Goal: Transaction & Acquisition: Download file/media

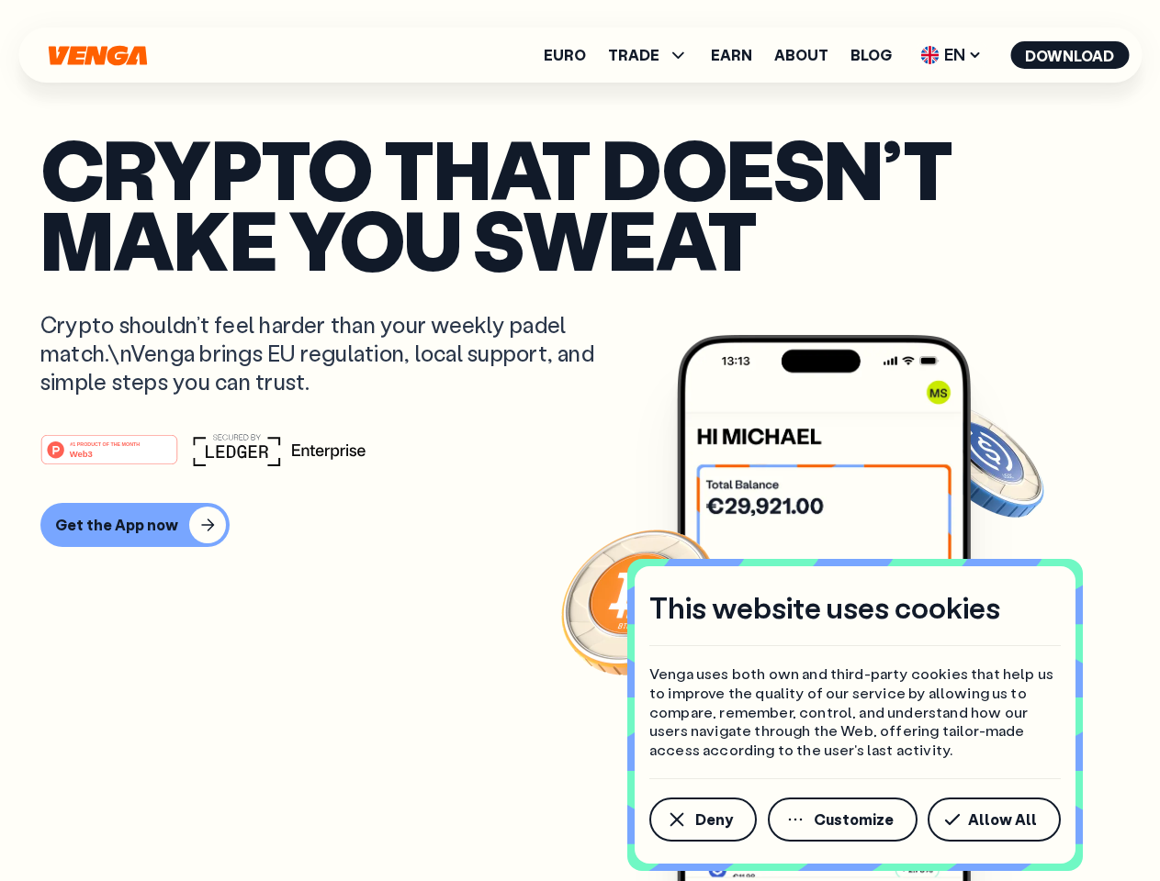
click at [579, 441] on div "#1 PRODUCT OF THE MONTH Web3" at bounding box center [579, 449] width 1079 height 33
click at [701, 820] on span "Deny" at bounding box center [714, 819] width 38 height 15
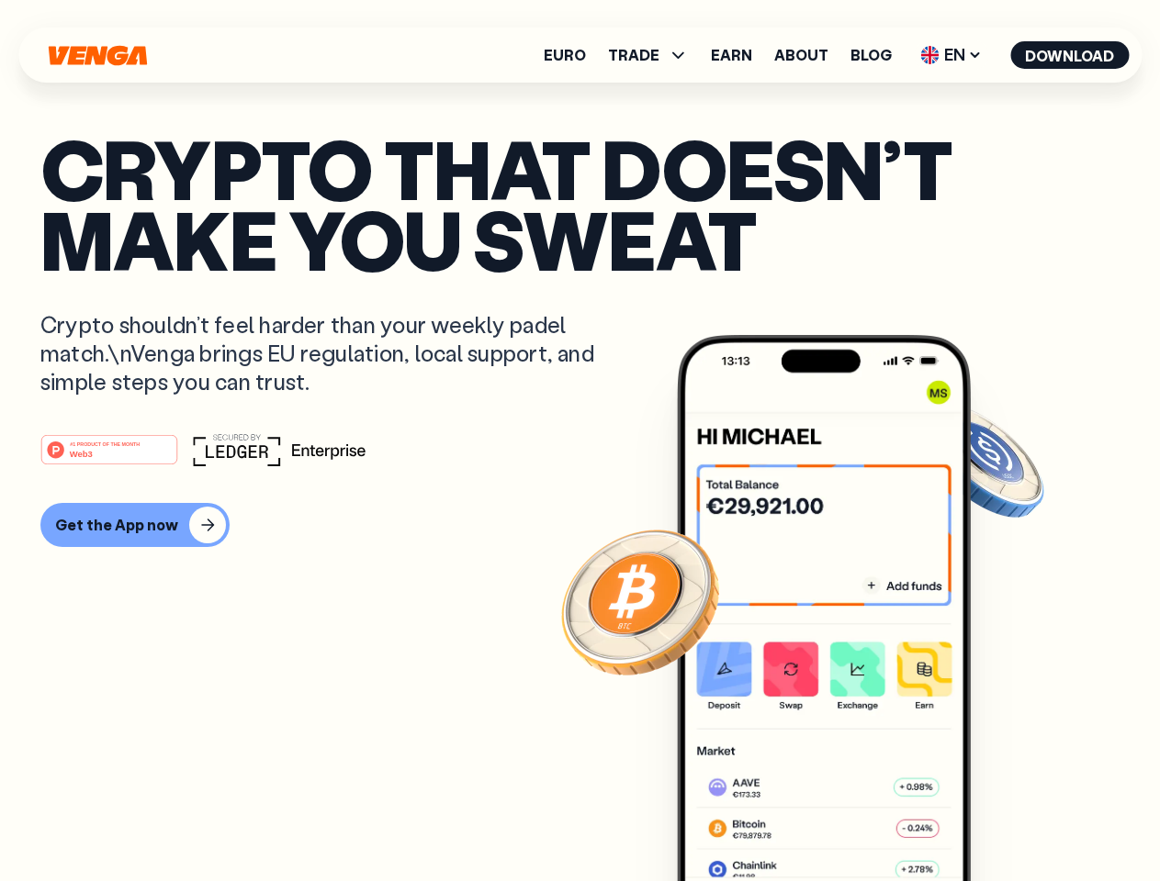
click at [844, 820] on img at bounding box center [824, 642] width 294 height 615
click at [997, 820] on article "Crypto that doesn’t make you sweat Crypto shouldn’t feel harder than your weekl…" at bounding box center [579, 477] width 1079 height 689
click at [654, 55] on span "TRADE" at bounding box center [633, 55] width 51 height 15
click at [951, 55] on span "EN" at bounding box center [950, 54] width 74 height 29
click at [1070, 55] on button "Download" at bounding box center [1069, 55] width 118 height 28
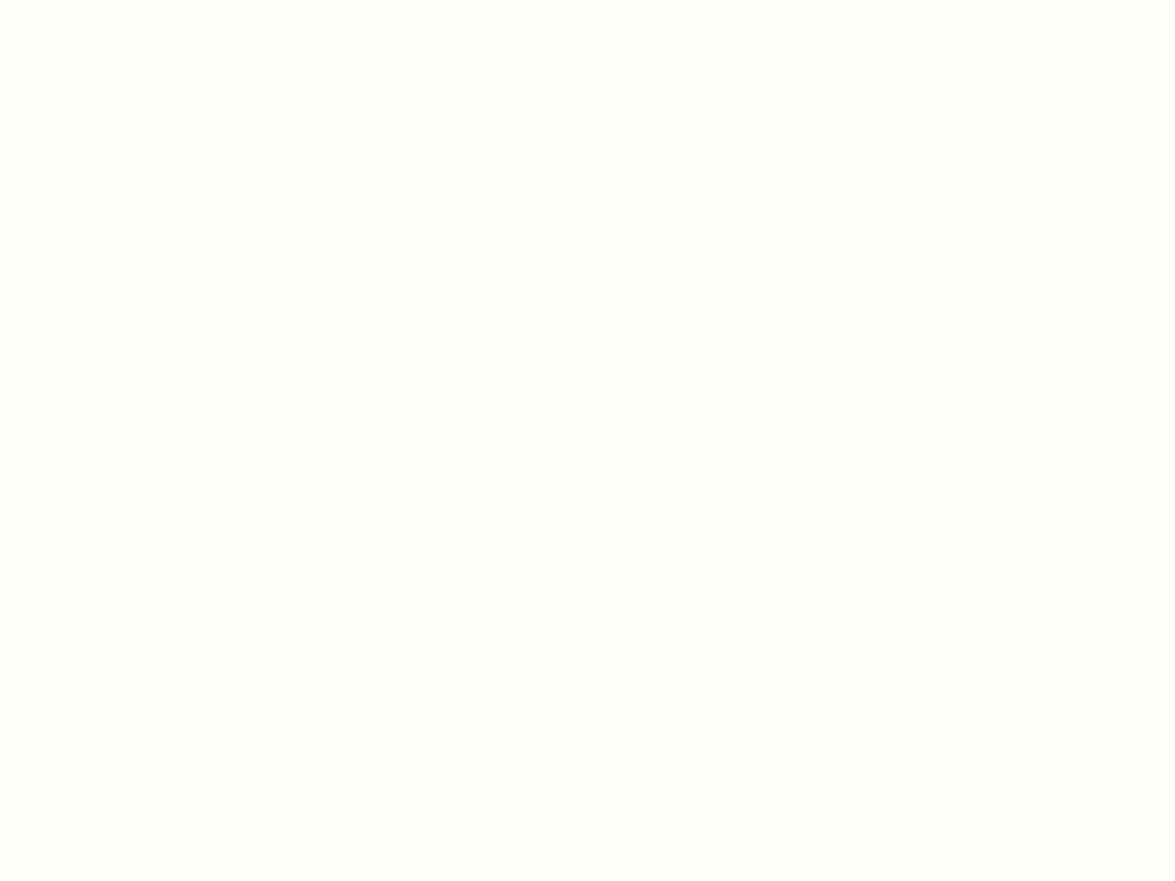
click at [579, 0] on html "This website uses cookies Venga uses both own and third-party cookies that help…" at bounding box center [587, 0] width 1175 height 0
click at [132, 0] on html "This website uses cookies Venga uses both own and third-party cookies that help…" at bounding box center [587, 0] width 1175 height 0
click at [112, 0] on html "This website uses cookies Venga uses both own and third-party cookies that help…" at bounding box center [587, 0] width 1175 height 0
